Goal: Information Seeking & Learning: Learn about a topic

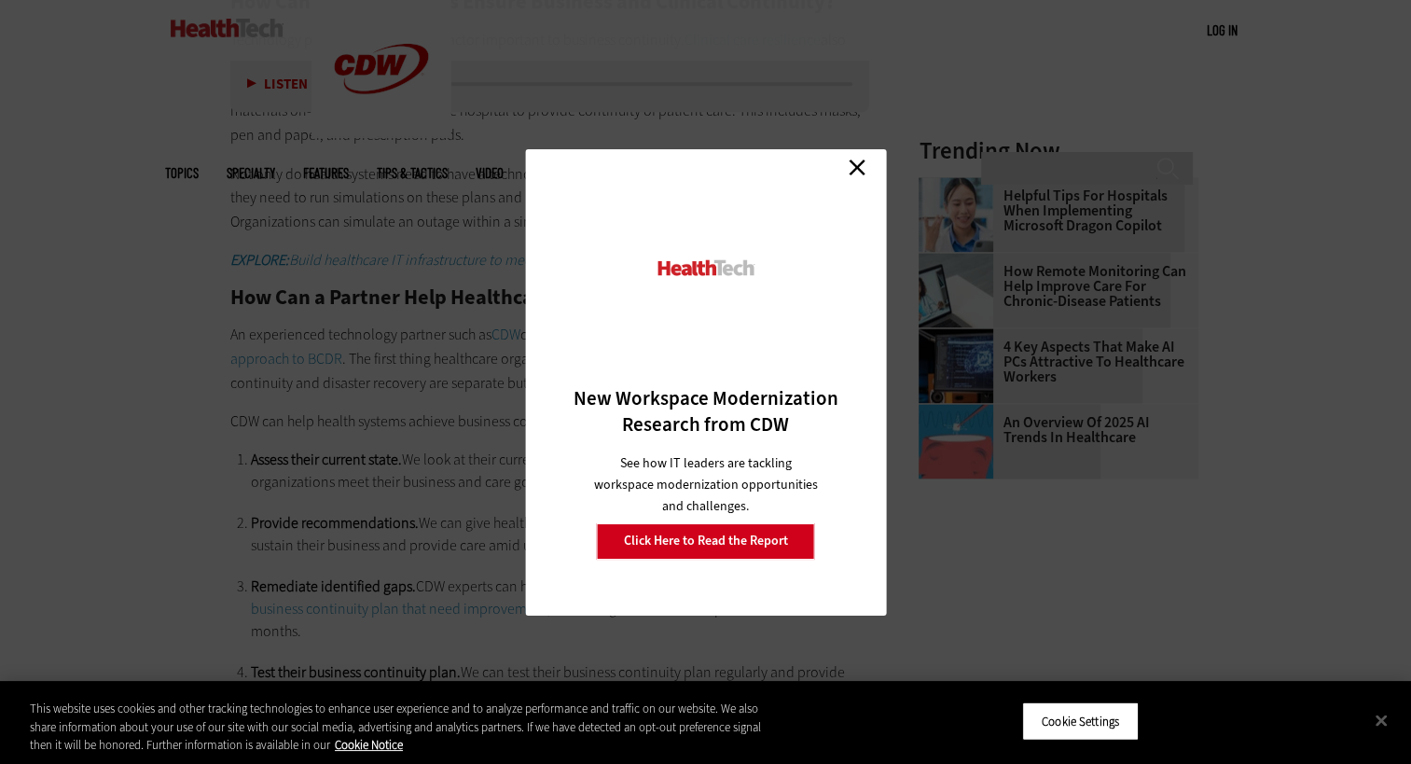
scroll to position [2439, 0]
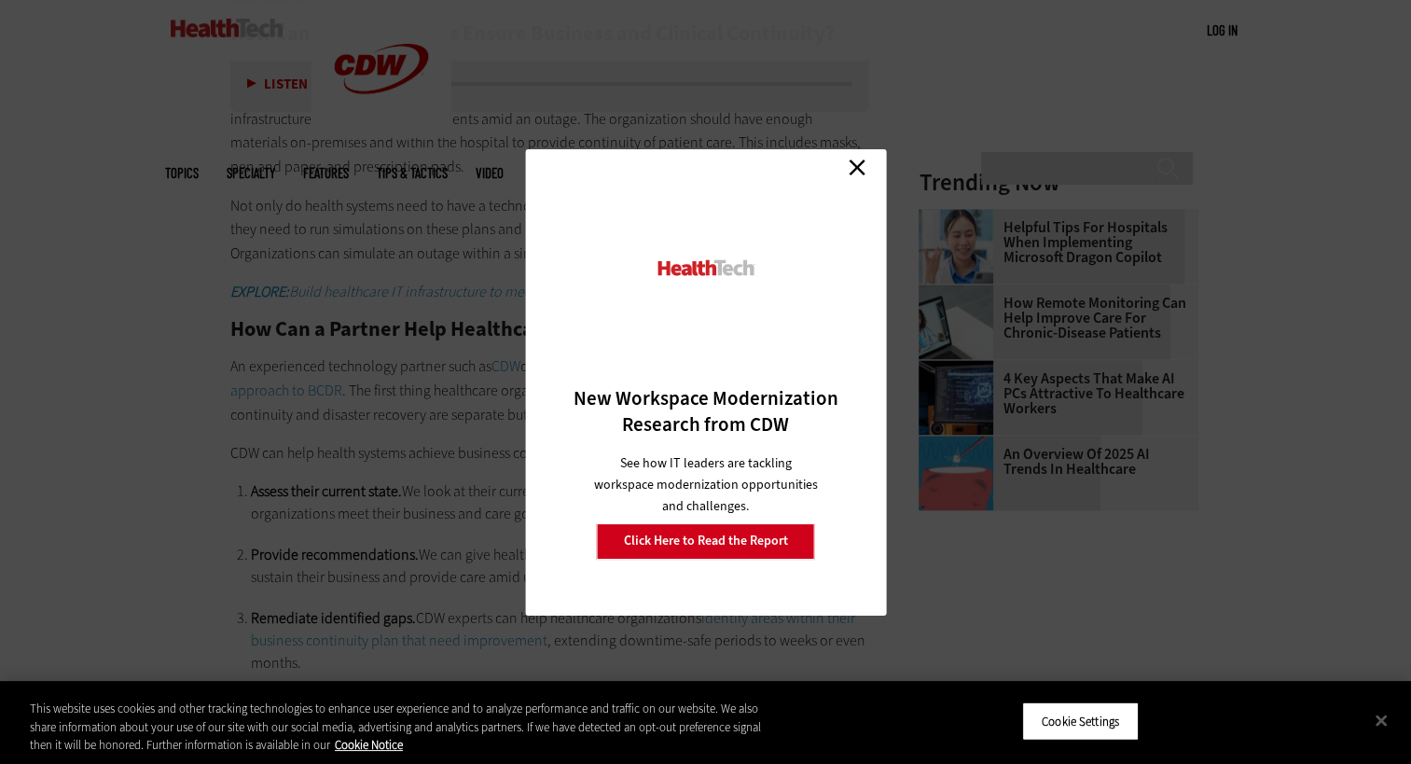
click at [846, 173] on link "Close" at bounding box center [857, 168] width 28 height 28
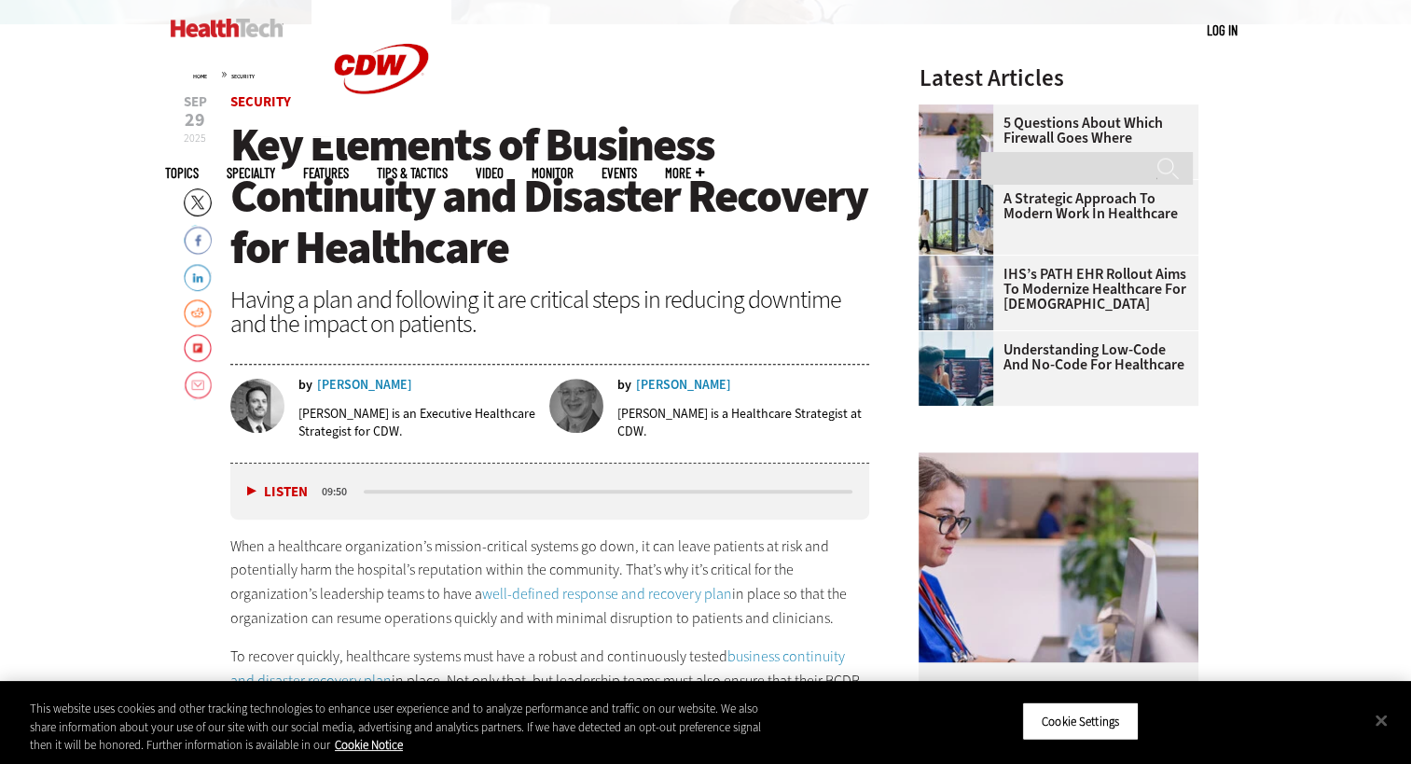
scroll to position [601, 0]
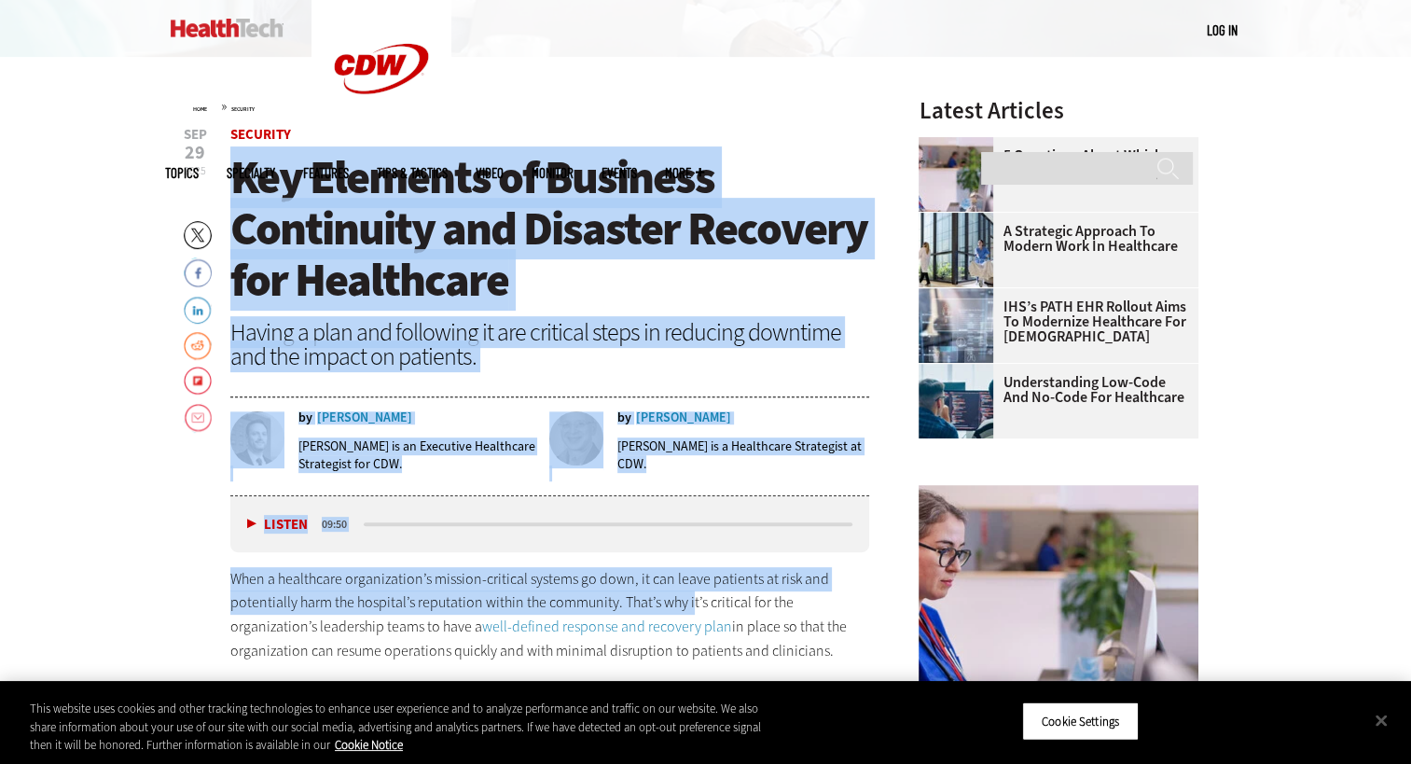
drag, startPoint x: 237, startPoint y: 162, endPoint x: 690, endPoint y: 605, distance: 633.7
click at [690, 605] on p "When a healthcare organization’s mission-critical systems go down, it can leave…" at bounding box center [550, 614] width 640 height 95
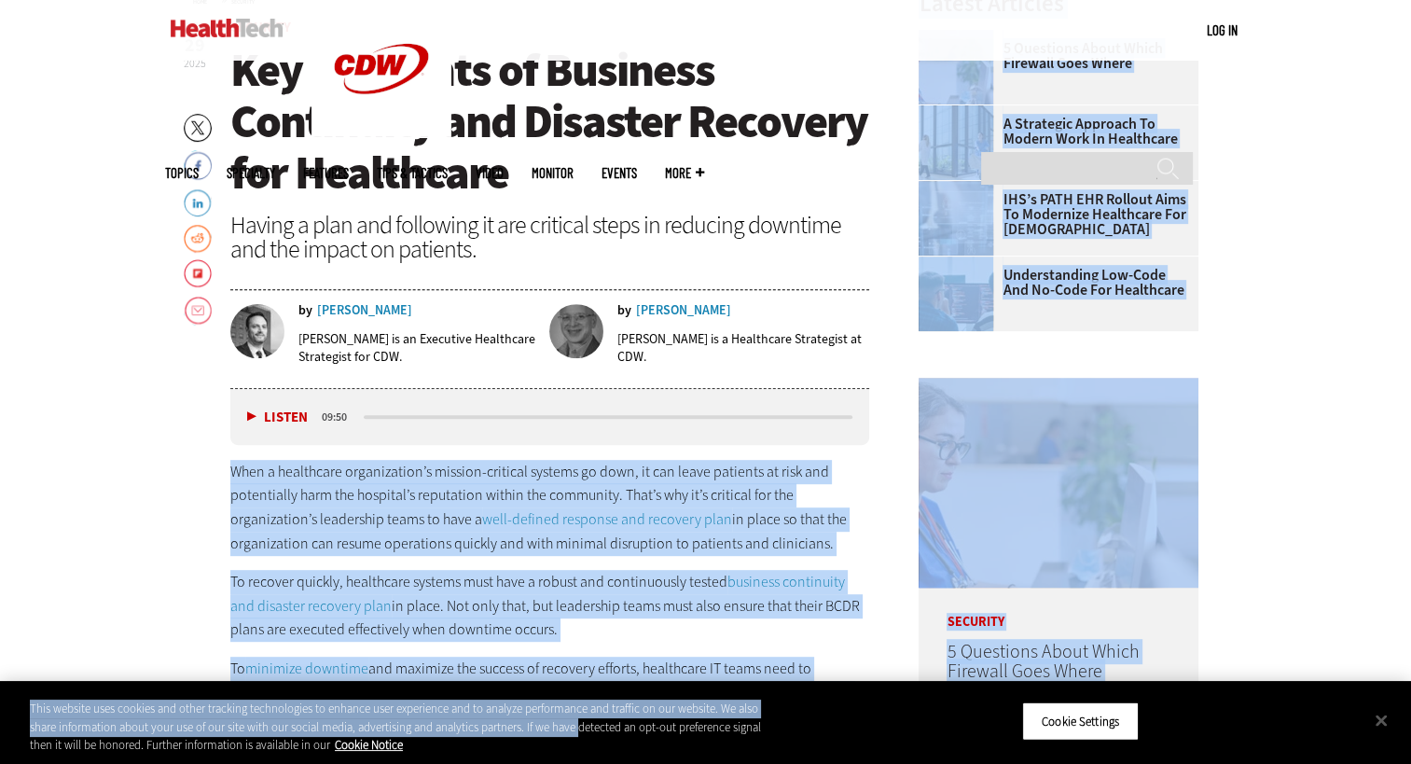
scroll to position [712, 0]
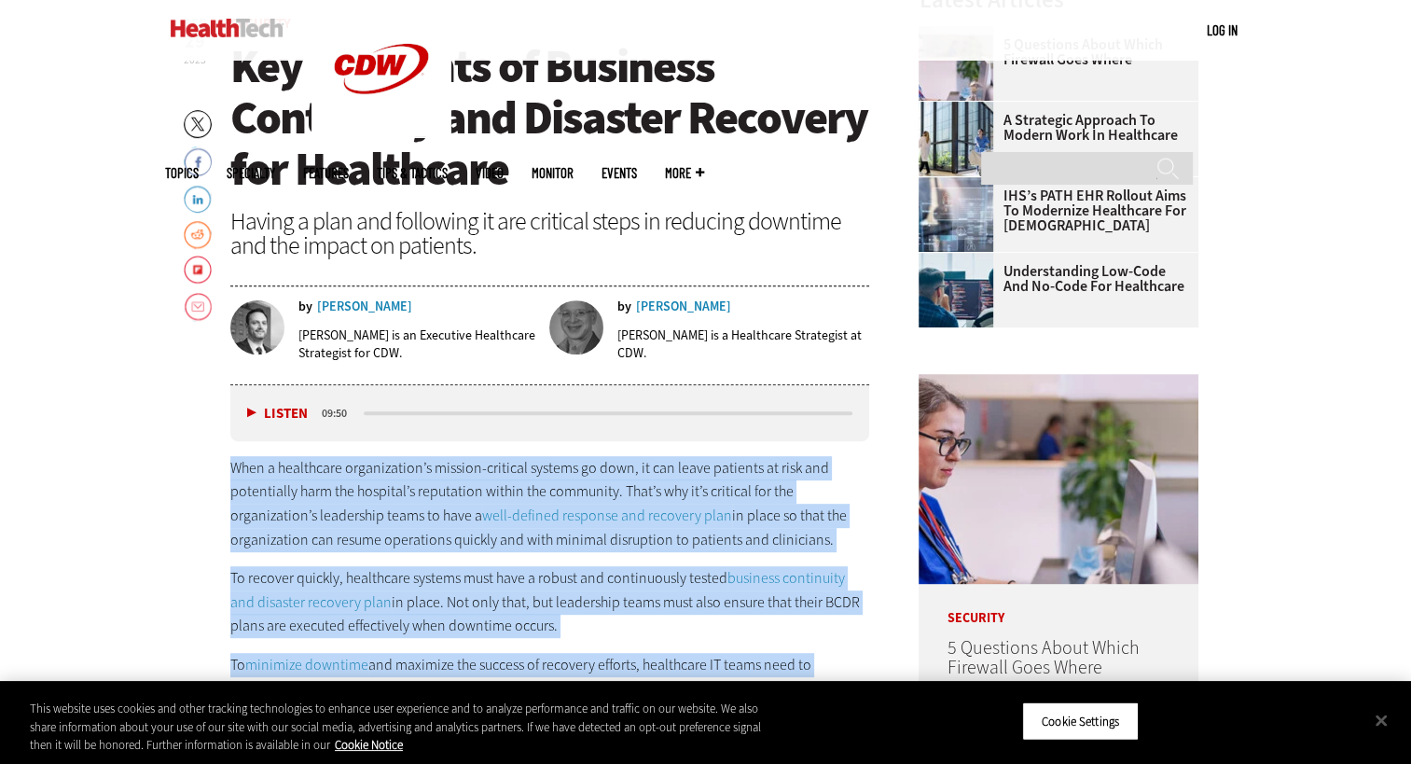
drag, startPoint x: 231, startPoint y: 573, endPoint x: 843, endPoint y: 664, distance: 618.5
click at [843, 664] on div "When a healthcare organization’s mission-critical systems go down, it can leave…" at bounding box center [550, 621] width 640 height 331
click at [419, 546] on p "When a healthcare organization’s mission-critical systems go down, it can leave…" at bounding box center [550, 503] width 640 height 95
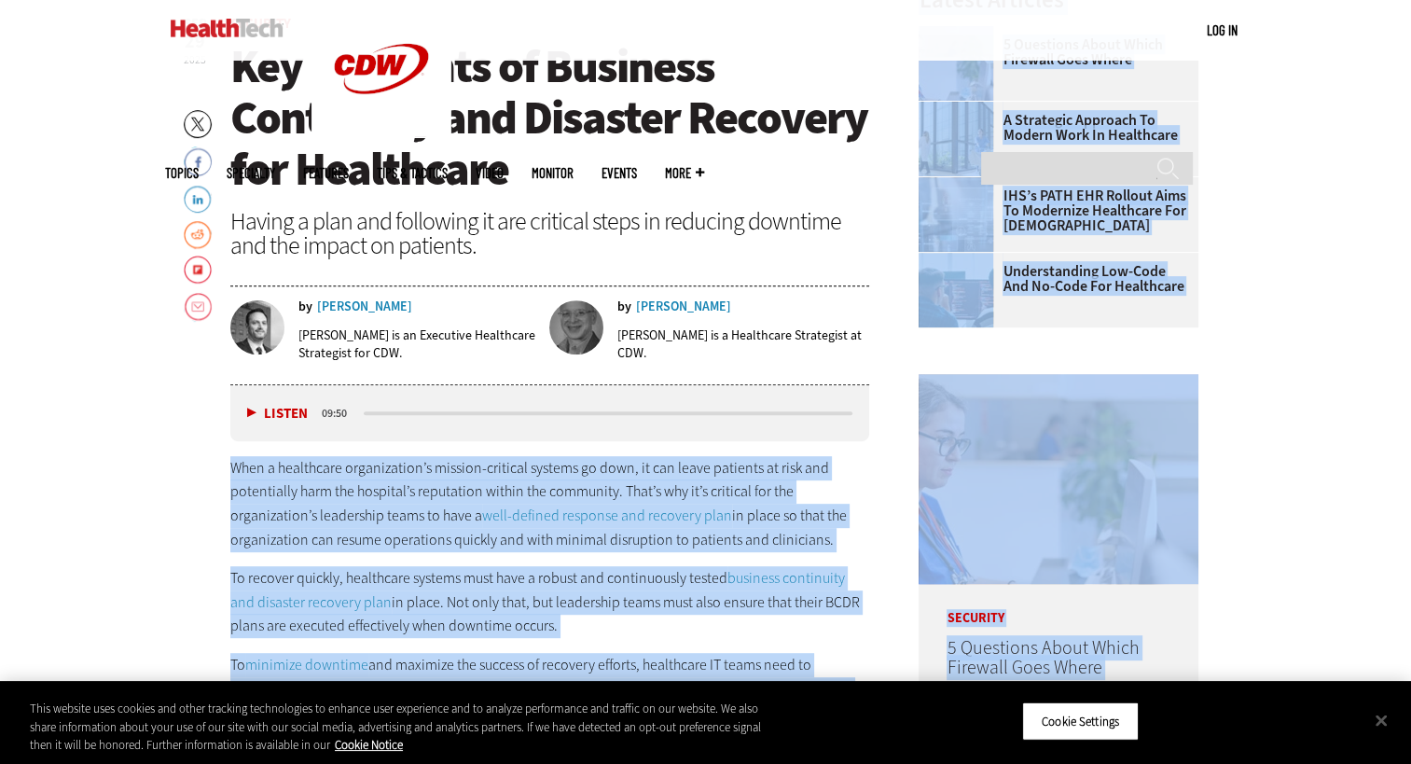
drag, startPoint x: 231, startPoint y: 463, endPoint x: 231, endPoint y: 698, distance: 235.9
click at [1384, 722] on button "Close" at bounding box center [1381, 719] width 41 height 41
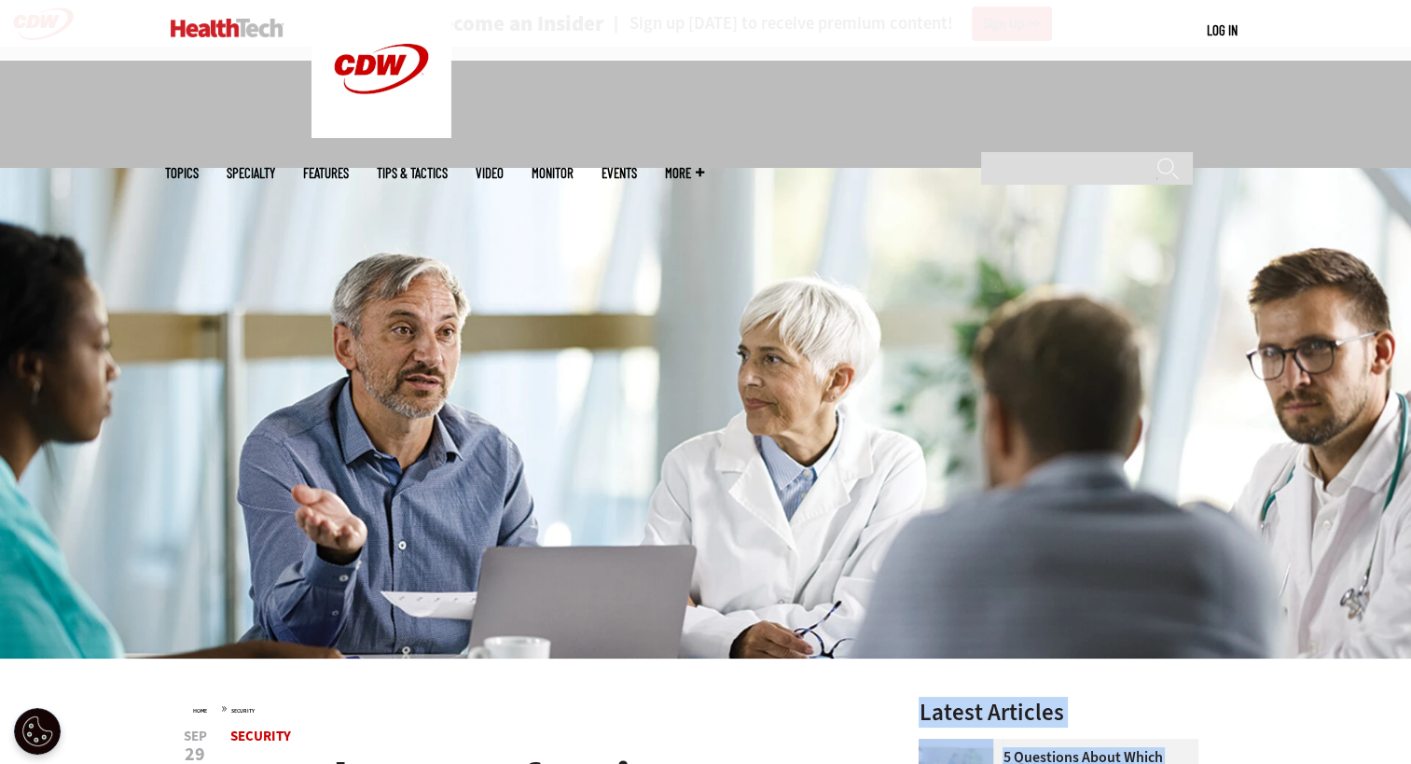
scroll to position [901, 0]
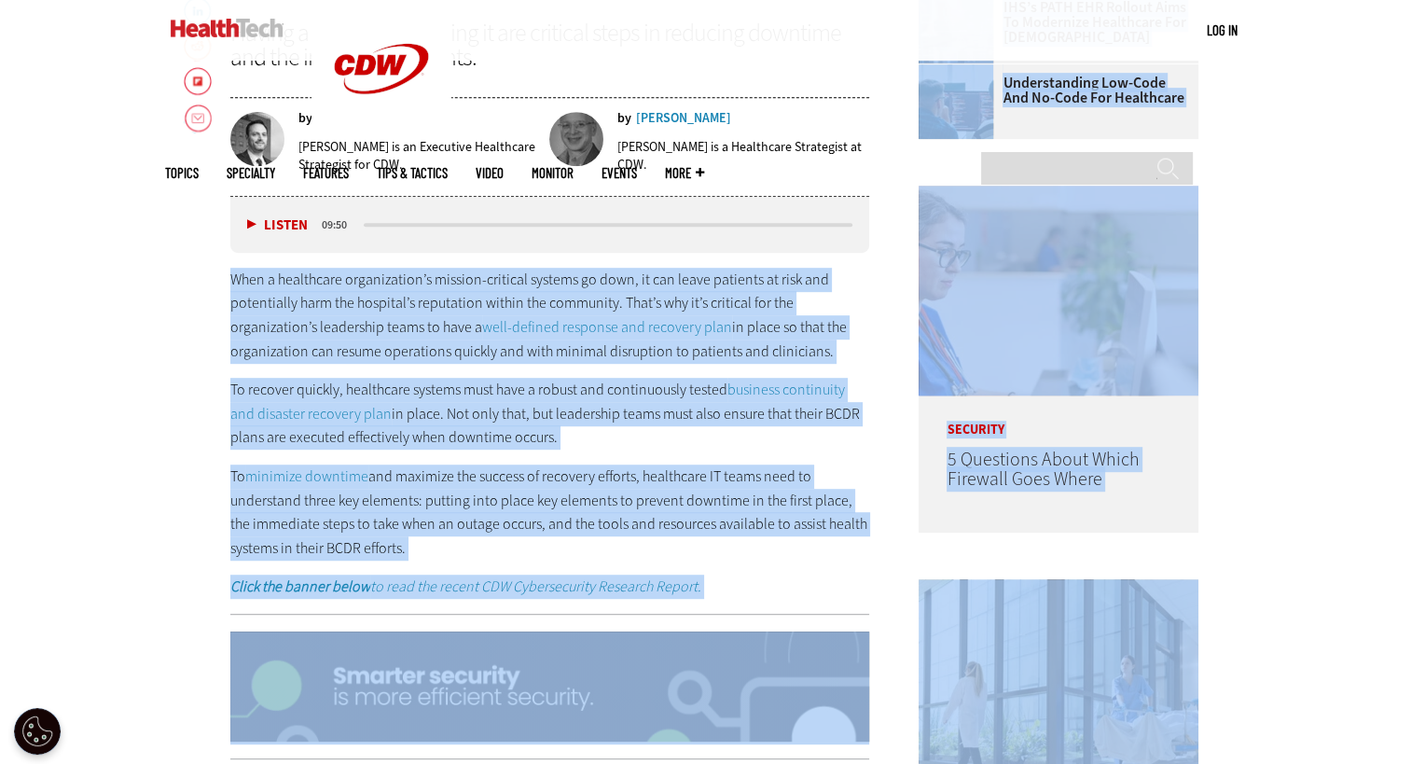
copy body "Lore i dolorsitam consectetura’e seddoei-temporin utlabor et dolo, ma ali enima…"
